Goal: Task Accomplishment & Management: Manage account settings

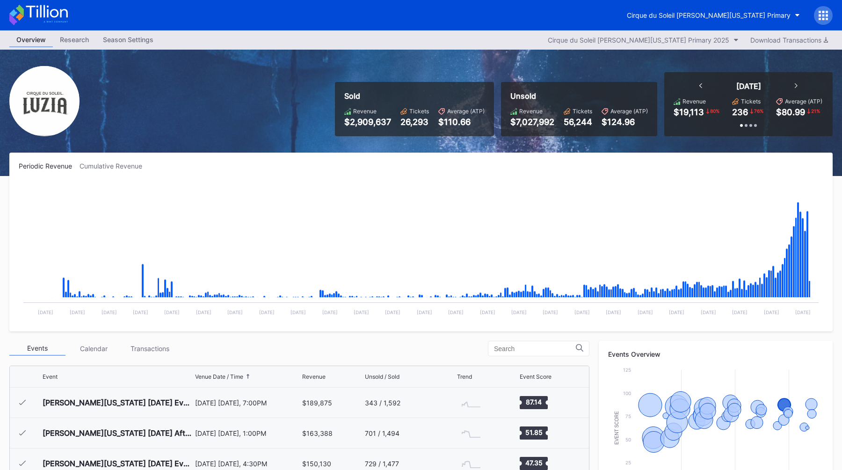
scroll to position [819, 0]
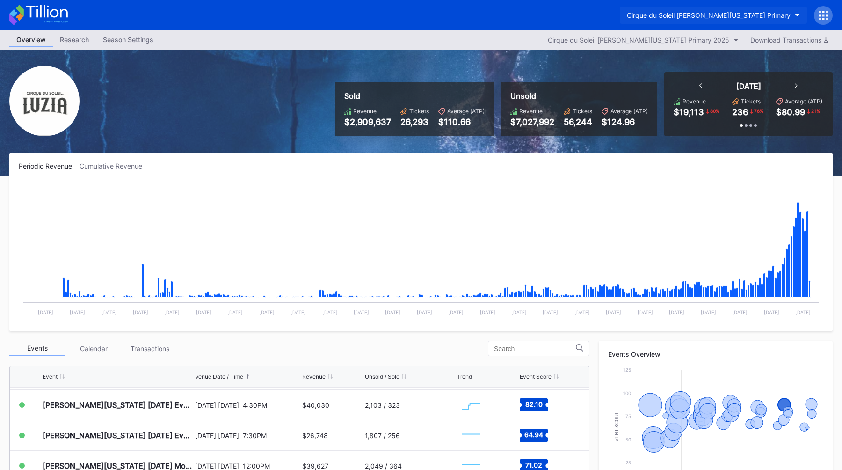
click at [704, 18] on div "Cirque du Soleil [PERSON_NAME][US_STATE] Primary" at bounding box center [709, 15] width 164 height 8
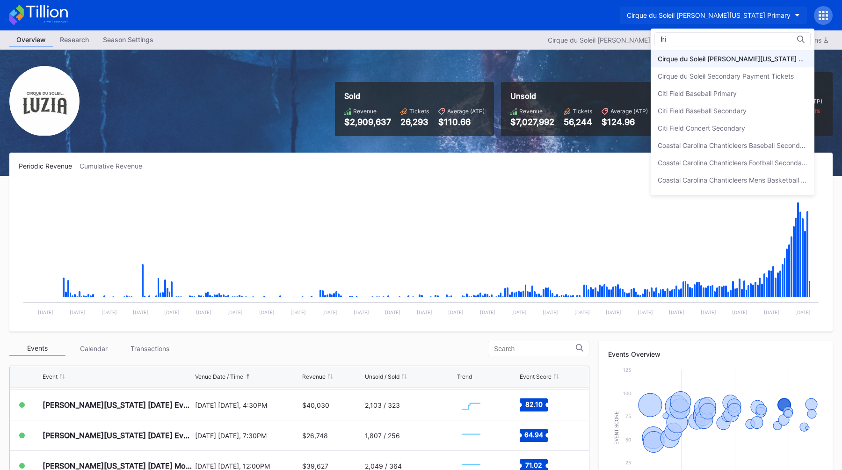
scroll to position [0, 0]
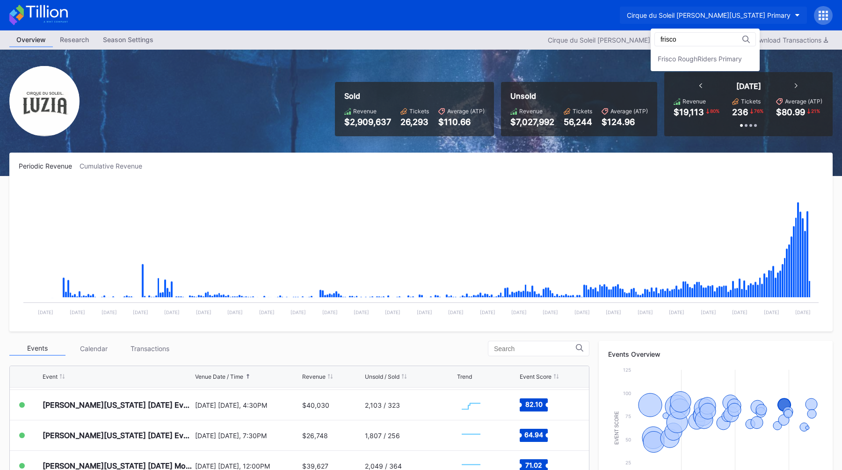
type input "frisco"
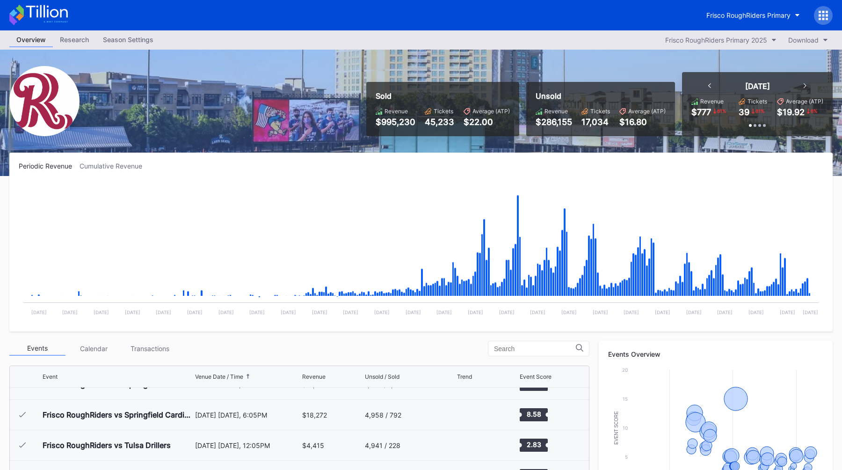
click at [146, 36] on div "Season Settings" at bounding box center [128, 40] width 65 height 14
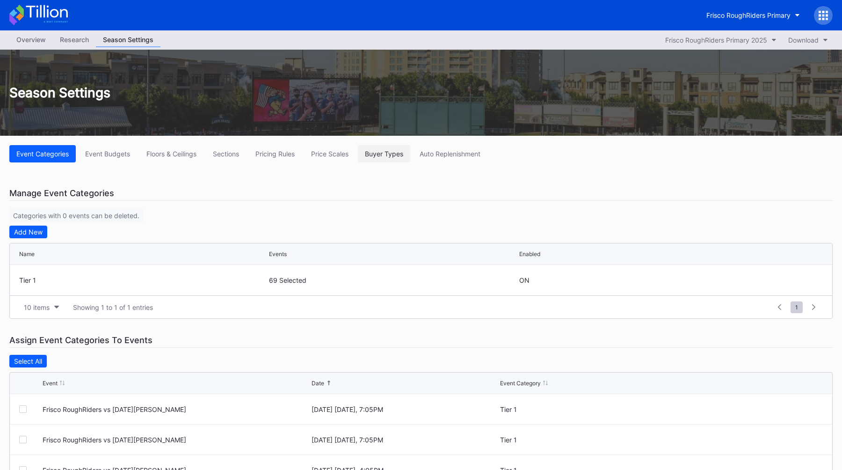
click at [388, 158] on button "Buyer Types" at bounding box center [384, 153] width 52 height 17
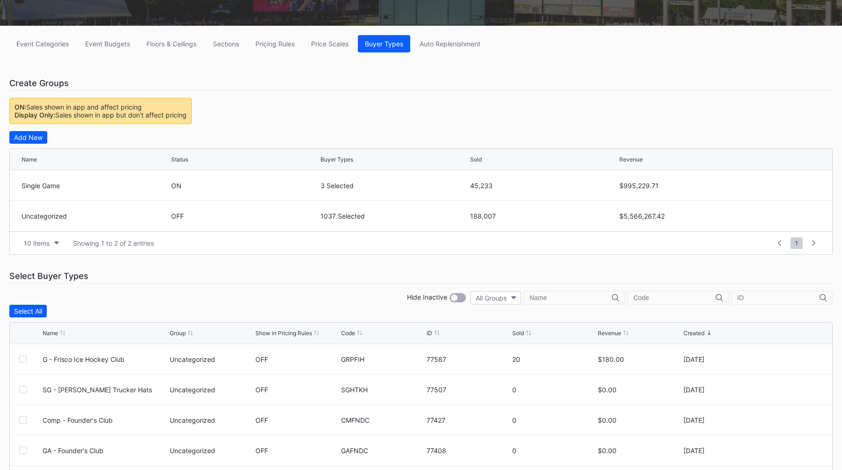
scroll to position [230, 0]
